Goal: Information Seeking & Learning: Learn about a topic

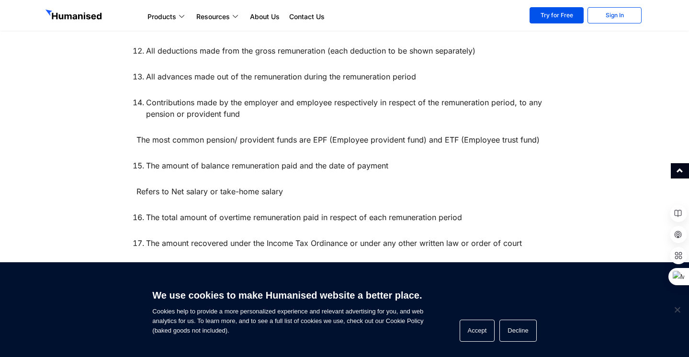
scroll to position [908, 0]
click at [478, 329] on button "Accept" at bounding box center [476, 331] width 35 height 22
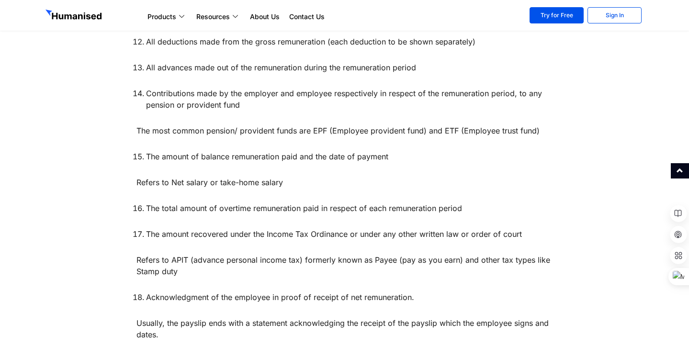
scroll to position [918, 0]
drag, startPoint x: 137, startPoint y: 299, endPoint x: 173, endPoint y: 309, distance: 37.6
click at [173, 317] on p "Usually, the payslip ends with a statement acknowledging the receipt of the pay…" at bounding box center [344, 328] width 416 height 23
click at [178, 317] on p "Usually, the payslip ends with a statement acknowledging the receipt of the pay…" at bounding box center [344, 328] width 416 height 23
drag, startPoint x: 148, startPoint y: 273, endPoint x: 472, endPoint y: 246, distance: 324.5
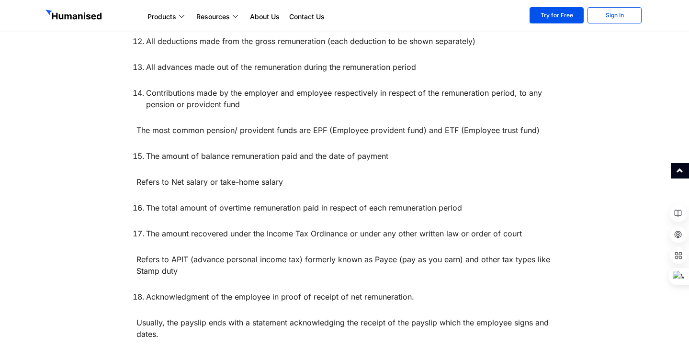
drag, startPoint x: 400, startPoint y: 273, endPoint x: 378, endPoint y: 279, distance: 23.7
click at [400, 291] on li "Acknowledgment of the employee in proof of receipt of net remuneration." at bounding box center [349, 296] width 406 height 11
click at [150, 291] on li "Acknowledgment of the employee in proof of receipt of net remuneration." at bounding box center [349, 296] width 406 height 11
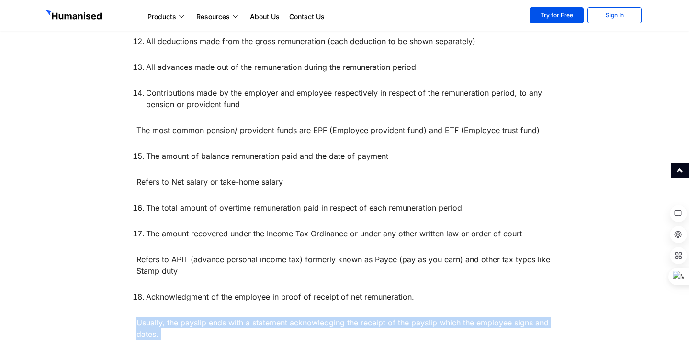
drag, startPoint x: 133, startPoint y: 301, endPoint x: 455, endPoint y: 317, distance: 321.4
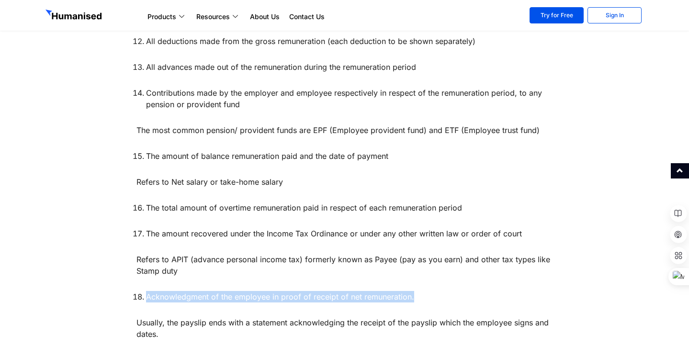
drag, startPoint x: 146, startPoint y: 273, endPoint x: 439, endPoint y: 271, distance: 292.3
click at [412, 291] on li "Acknowledgment of the employee in proof of receipt of net remuneration." at bounding box center [349, 296] width 406 height 11
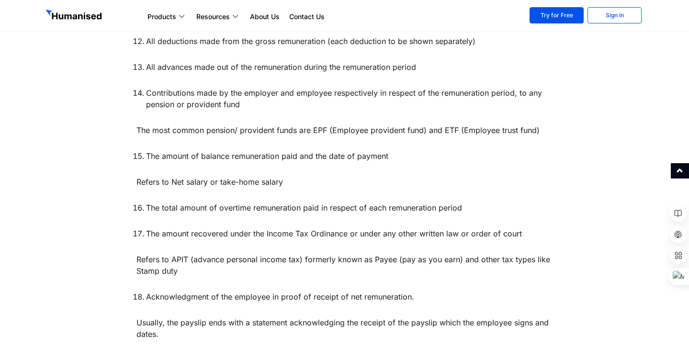
click at [439, 291] on li "Acknowledgment of the employee in proof of receipt of net remuneration." at bounding box center [349, 296] width 406 height 11
drag, startPoint x: 147, startPoint y: 273, endPoint x: 431, endPoint y: 276, distance: 283.7
click at [431, 291] on li "Acknowledgment of the employee in proof of receipt of net remuneration." at bounding box center [349, 296] width 406 height 11
click at [443, 291] on li "Acknowledgment of the employee in proof of receipt of net remuneration." at bounding box center [349, 296] width 406 height 11
drag, startPoint x: 254, startPoint y: 300, endPoint x: 497, endPoint y: 306, distance: 243.1
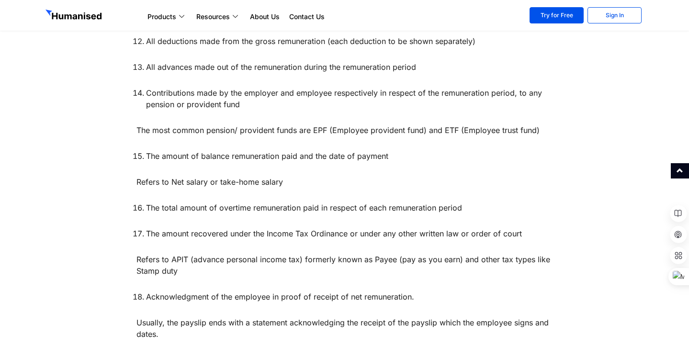
click at [497, 317] on p "Usually, the payslip ends with a statement acknowledging the receipt of the pay…" at bounding box center [344, 328] width 416 height 23
